Goal: Navigation & Orientation: Understand site structure

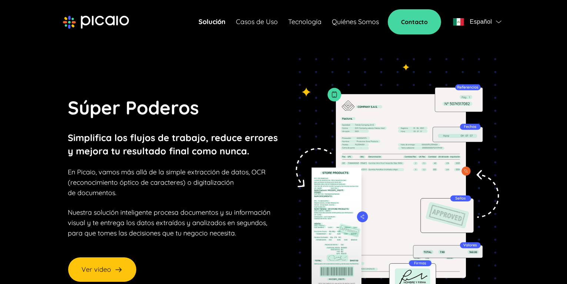
click at [304, 17] on link "Tecnología" at bounding box center [304, 22] width 33 height 10
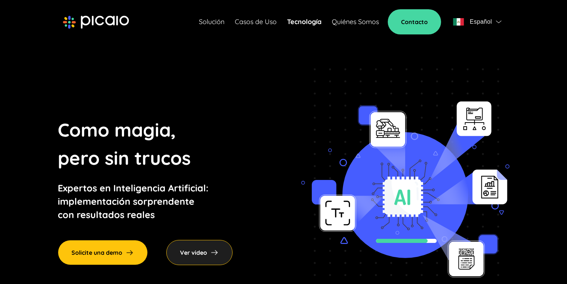
click at [345, 22] on link "Quiénes Somos" at bounding box center [355, 22] width 47 height 10
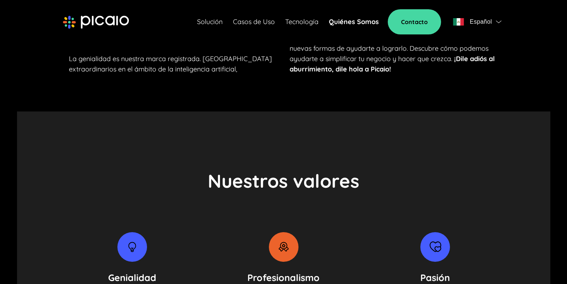
scroll to position [592, 0]
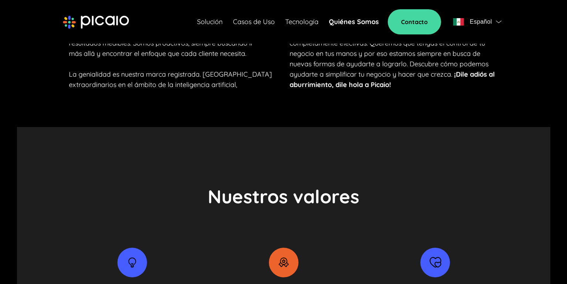
click at [248, 27] on link "Casos de Uso" at bounding box center [254, 22] width 42 height 10
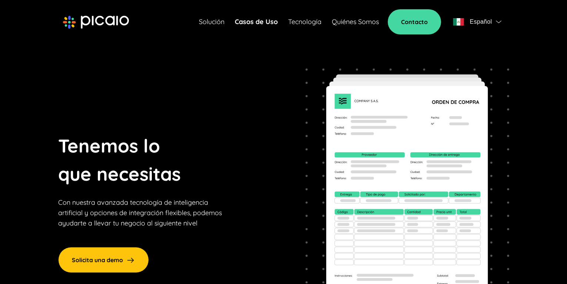
click at [211, 20] on link "Solución" at bounding box center [212, 22] width 26 height 10
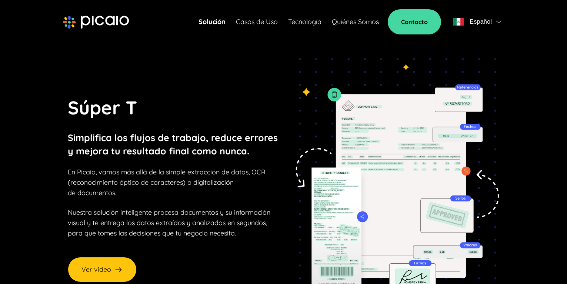
click at [241, 20] on link "Casos de Uso" at bounding box center [257, 22] width 42 height 10
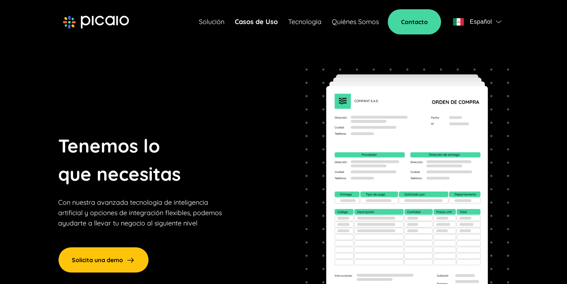
click at [477, 21] on span "Español" at bounding box center [480, 22] width 22 height 10
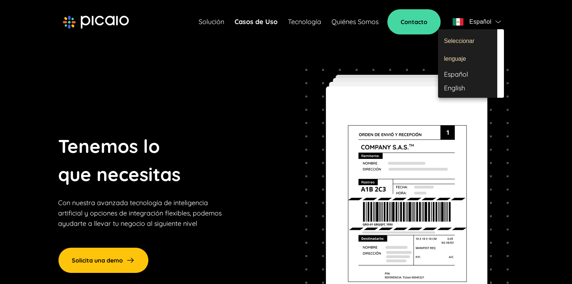
click at [251, 50] on div at bounding box center [286, 142] width 572 height 284
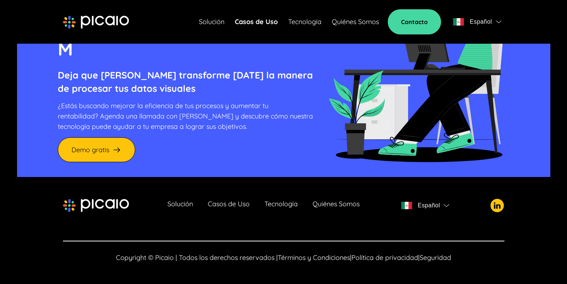
scroll to position [834, 0]
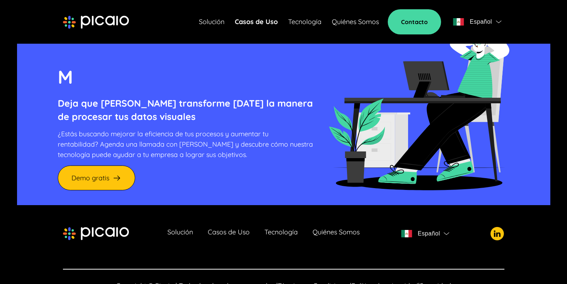
click at [338, 228] on link "Quiénes Somos" at bounding box center [335, 233] width 47 height 10
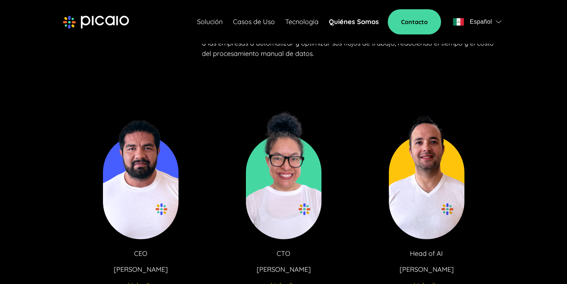
scroll to position [1785, 0]
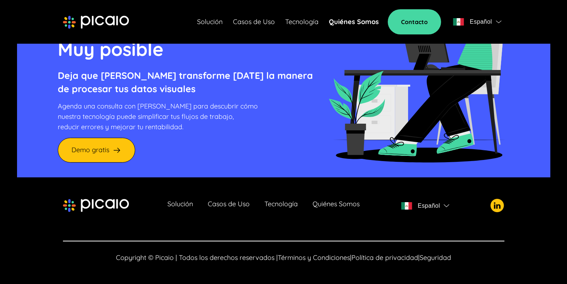
click at [446, 204] on img "button" at bounding box center [447, 205] width 6 height 3
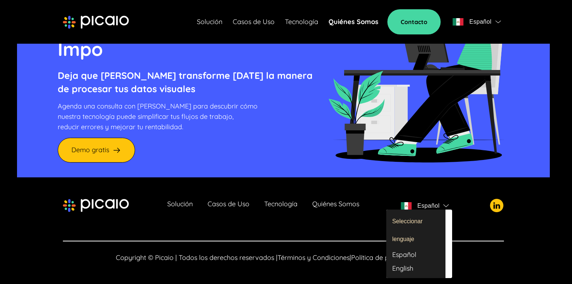
click at [381, 218] on div at bounding box center [286, 142] width 572 height 284
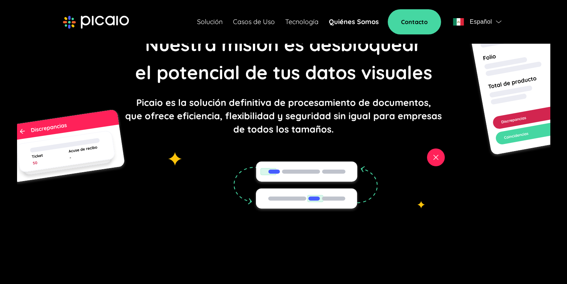
scroll to position [0, 0]
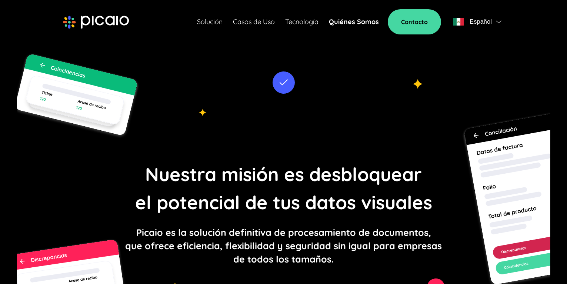
click at [490, 23] on span "Español" at bounding box center [480, 22] width 22 height 10
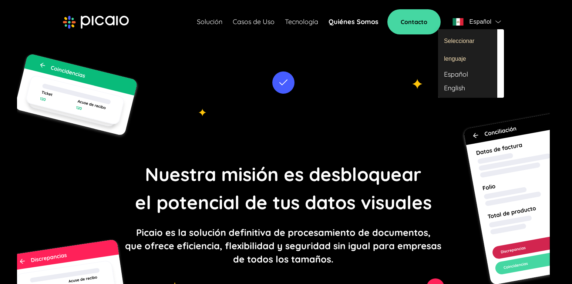
click at [406, 222] on div at bounding box center [286, 142] width 572 height 284
